Goal: Transaction & Acquisition: Book appointment/travel/reservation

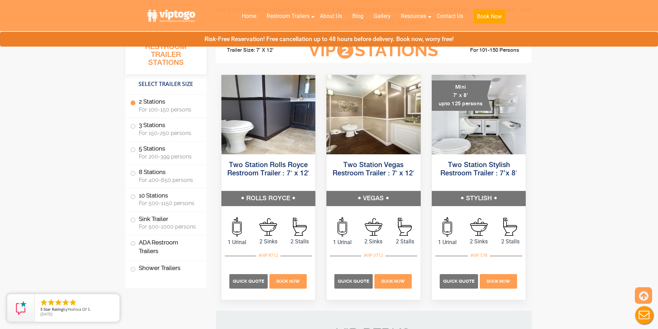
scroll to position [311, 0]
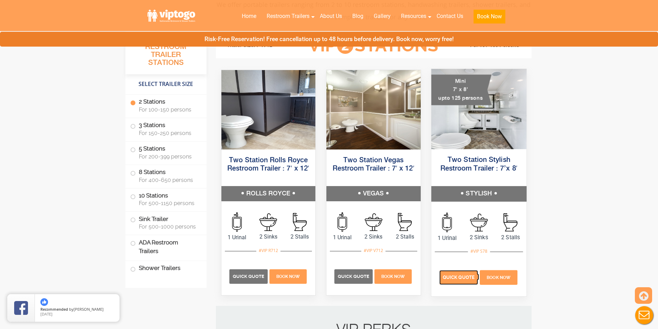
click at [459, 279] on span "Quick Quote" at bounding box center [459, 277] width 32 height 5
click at [464, 282] on p "Quick Quote" at bounding box center [458, 278] width 39 height 15
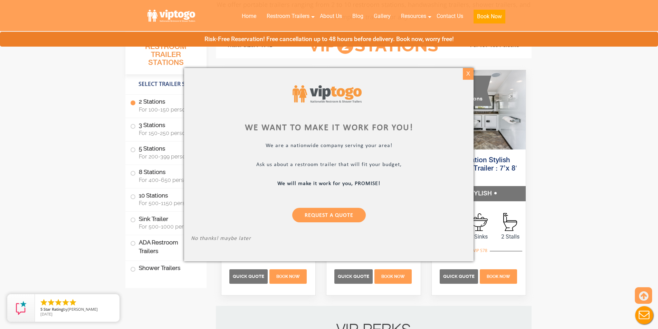
click at [471, 74] on div "X" at bounding box center [468, 74] width 11 height 12
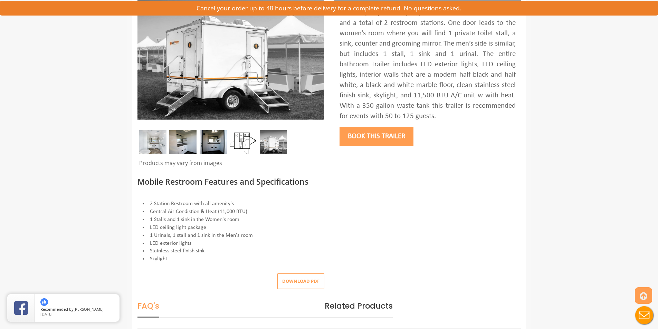
scroll to position [104, 0]
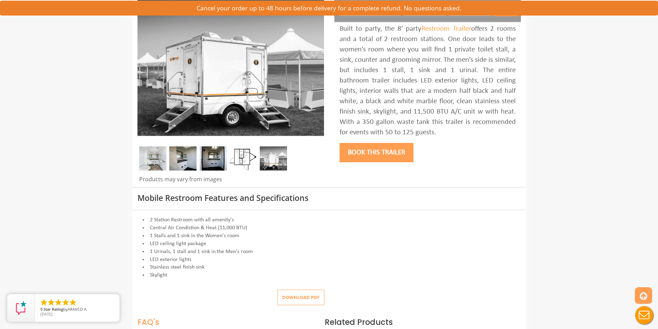
click at [218, 164] on img at bounding box center [213, 158] width 27 height 24
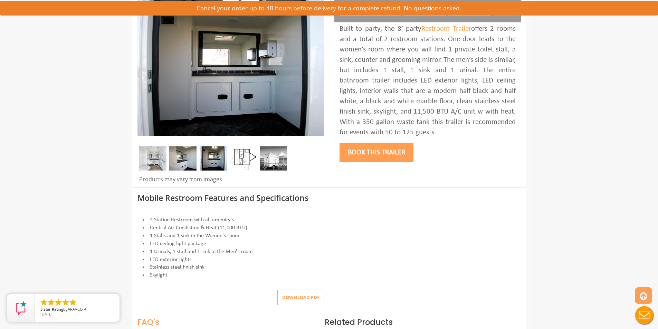
click at [190, 163] on img at bounding box center [182, 158] width 27 height 24
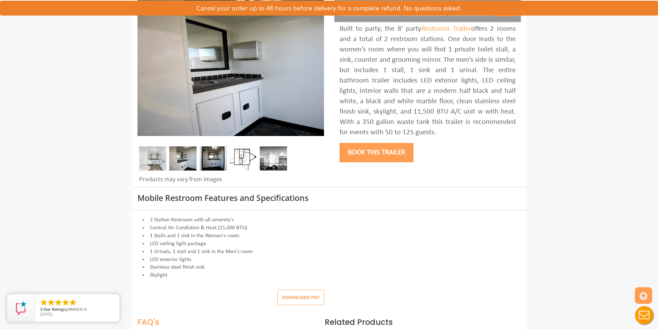
click at [269, 160] on img at bounding box center [273, 158] width 27 height 24
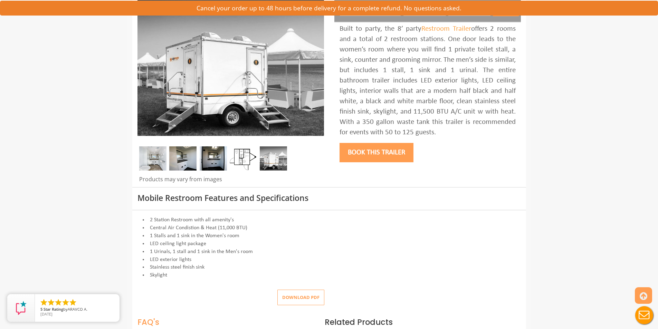
click at [225, 160] on img at bounding box center [213, 158] width 27 height 24
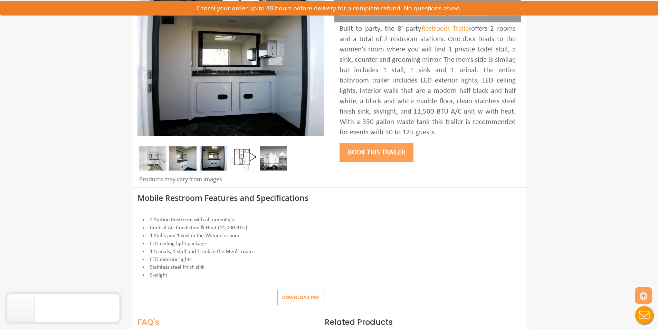
click at [358, 153] on button "Book this trailer" at bounding box center [377, 152] width 74 height 19
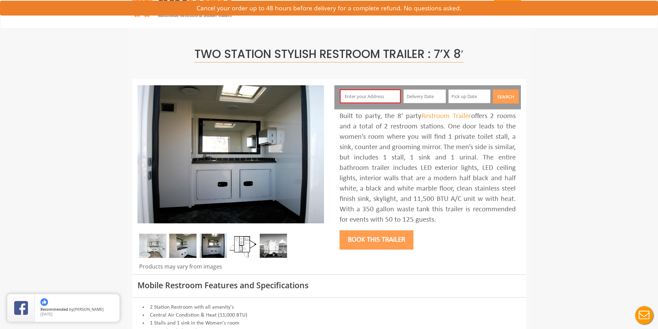
scroll to position [0, 0]
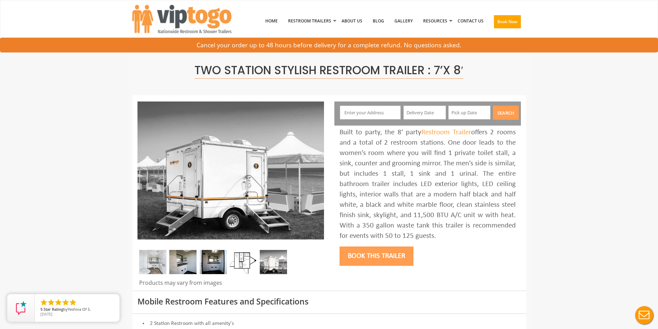
click at [366, 110] on input "text" at bounding box center [370, 113] width 61 height 14
type input "1207 Northwest 15th Street, Fort Lauderdale, FL, USA"
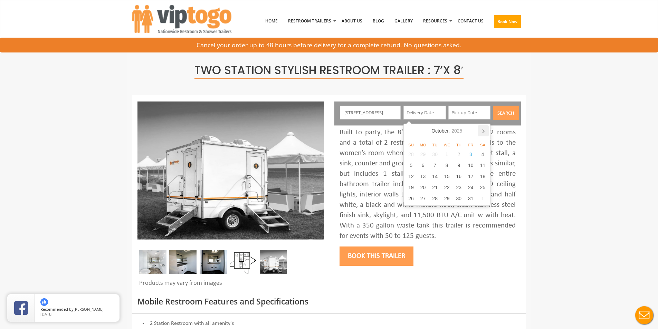
click at [486, 131] on icon at bounding box center [483, 130] width 11 height 11
click at [410, 166] on div "7" at bounding box center [411, 165] width 12 height 11
type input "12/07/2025"
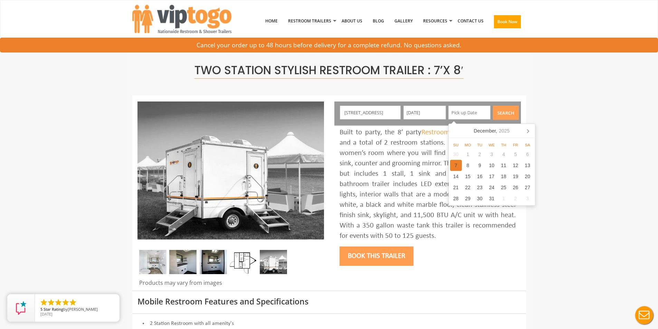
click at [456, 165] on div "7" at bounding box center [456, 165] width 12 height 11
type input "12/07/2025"
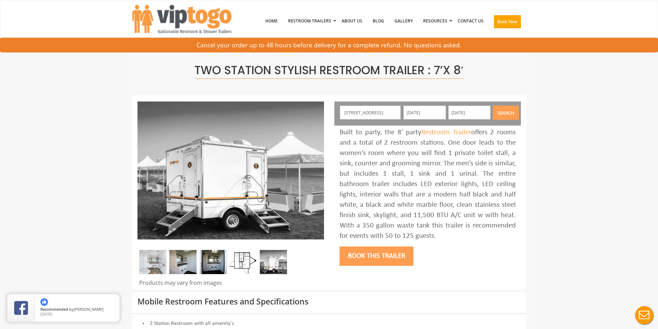
click at [509, 115] on button "Search" at bounding box center [506, 113] width 26 height 14
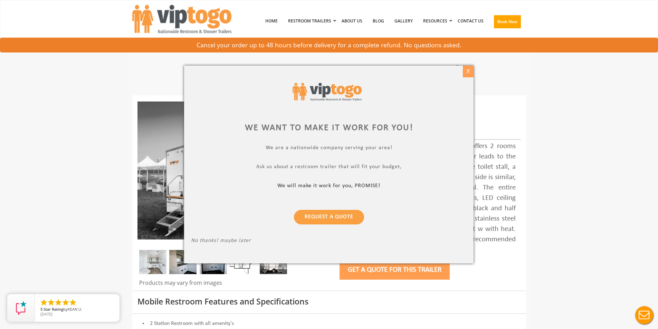
click at [469, 68] on div "X" at bounding box center [468, 72] width 11 height 12
